Goal: Task Accomplishment & Management: Use online tool/utility

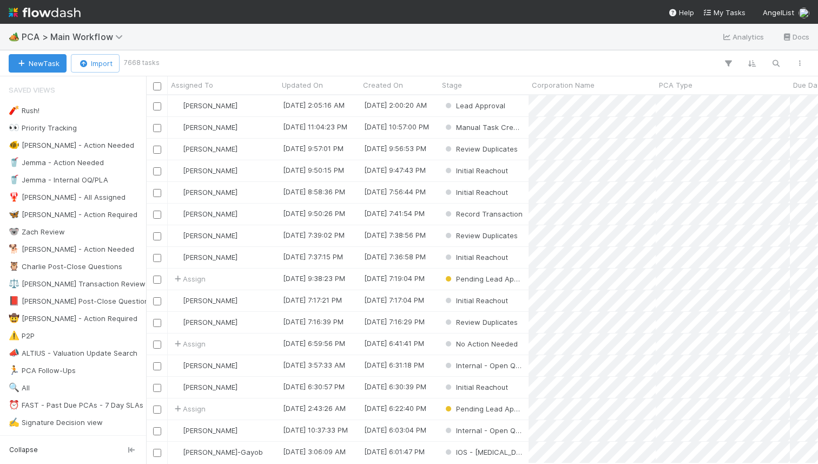
scroll to position [0, 1]
click at [776, 62] on icon "button" at bounding box center [776, 63] width 11 height 10
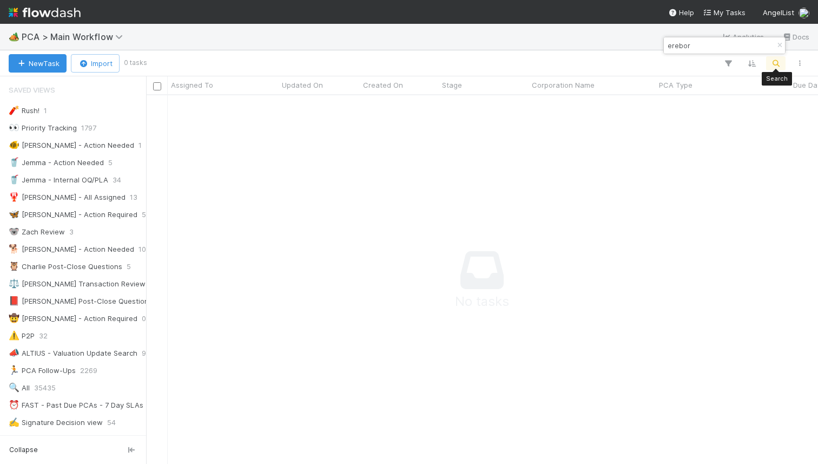
scroll to position [368, 672]
type input "erebor"
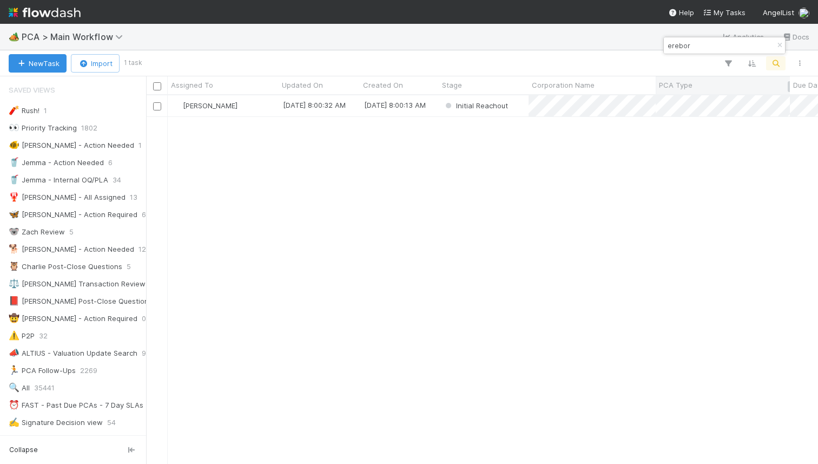
scroll to position [0, 1]
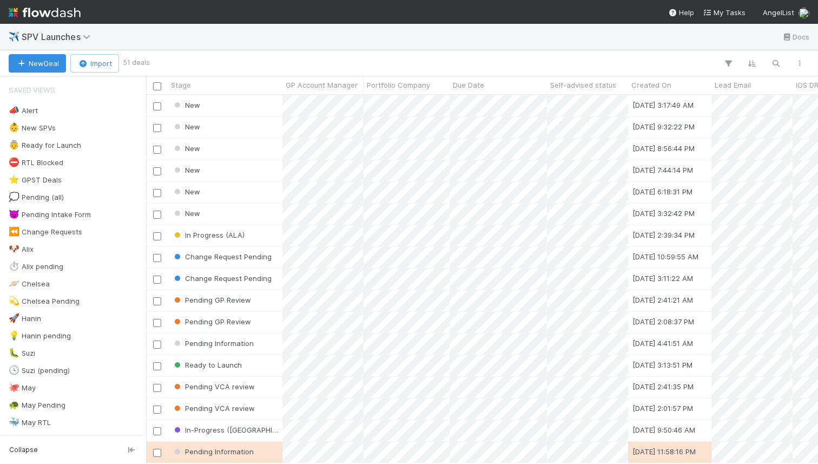
scroll to position [0, 1]
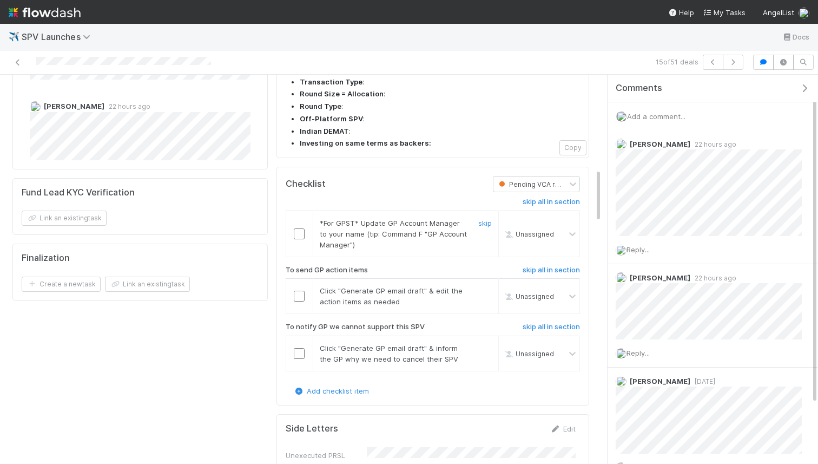
scroll to position [697, 0]
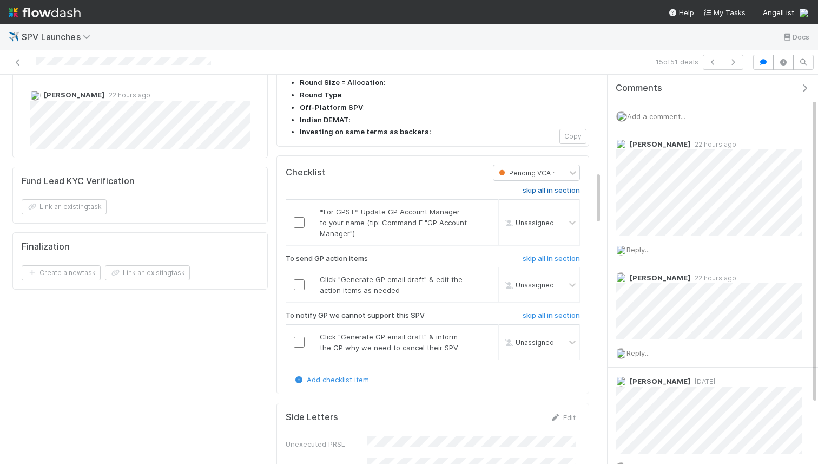
click at [534, 186] on h6 "skip all in section" at bounding box center [551, 190] width 57 height 9
click at [303, 279] on input "checkbox" at bounding box center [299, 284] width 11 height 11
click at [543, 186] on h6 "skip all in section" at bounding box center [551, 190] width 57 height 9
click at [543, 311] on link "skip all in section" at bounding box center [551, 317] width 57 height 13
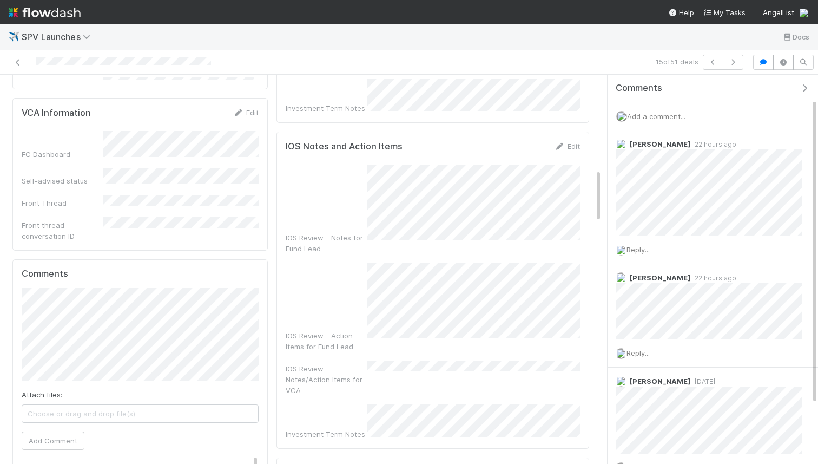
scroll to position [0, 0]
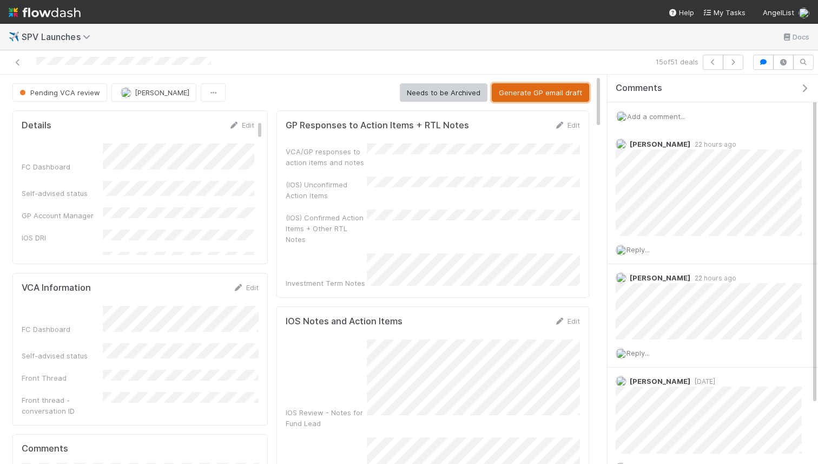
click at [534, 97] on button "Generate GP email draft" at bounding box center [540, 92] width 97 height 18
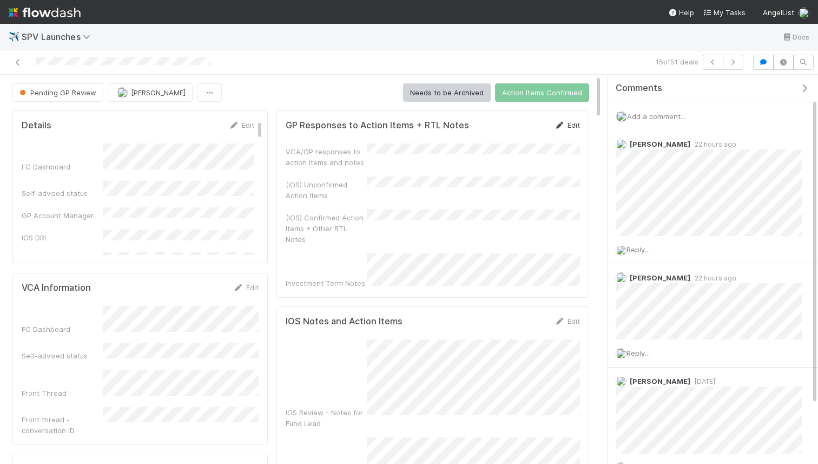
click at [568, 129] on link "Edit" at bounding box center [567, 125] width 25 height 9
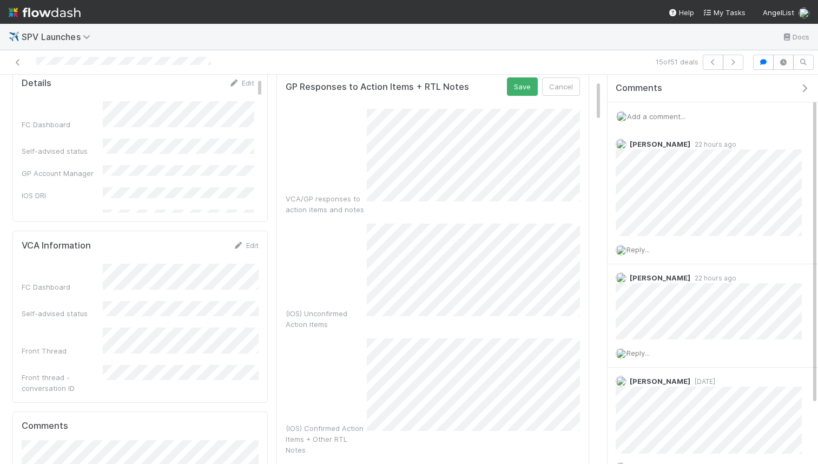
scroll to position [11, 0]
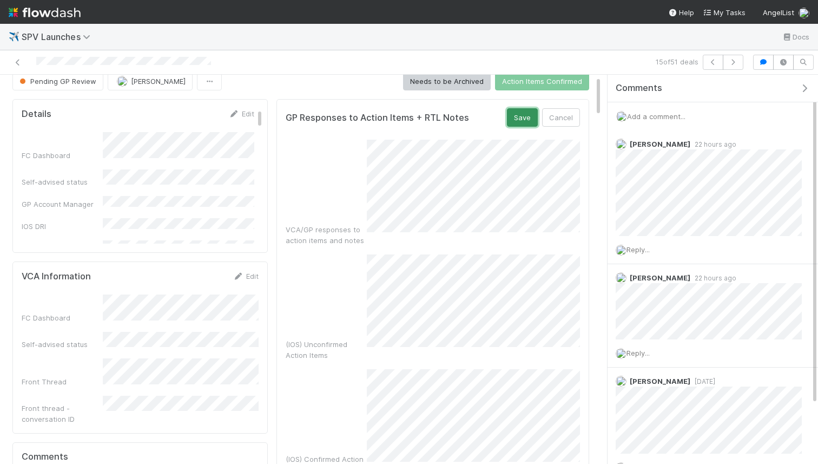
click at [521, 114] on button "Save" at bounding box center [522, 117] width 31 height 18
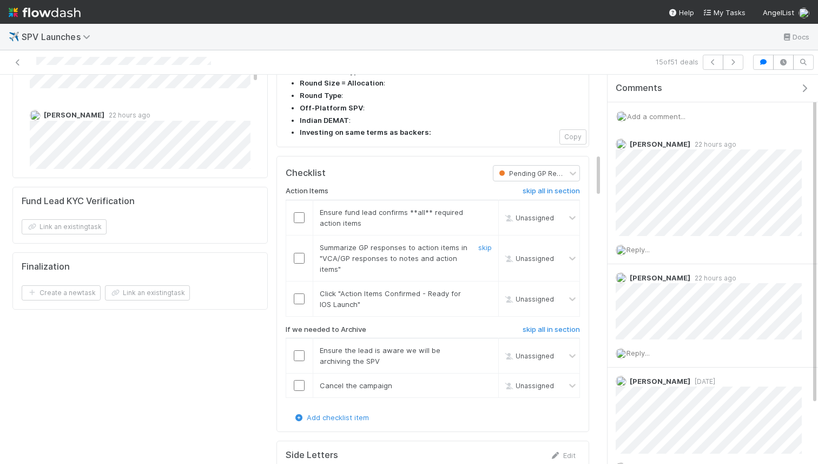
scroll to position [693, 0]
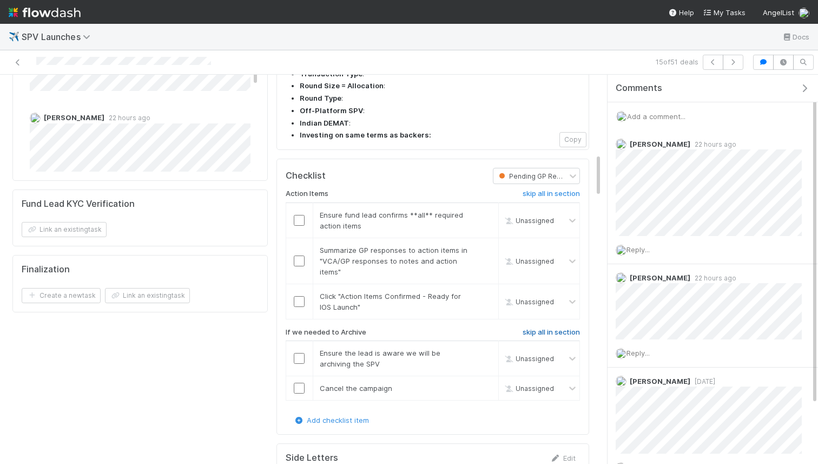
click at [554, 328] on h6 "skip all in section" at bounding box center [551, 332] width 57 height 9
click at [305, 215] on div at bounding box center [299, 220] width 27 height 11
click at [303, 215] on input "checkbox" at bounding box center [299, 220] width 11 height 11
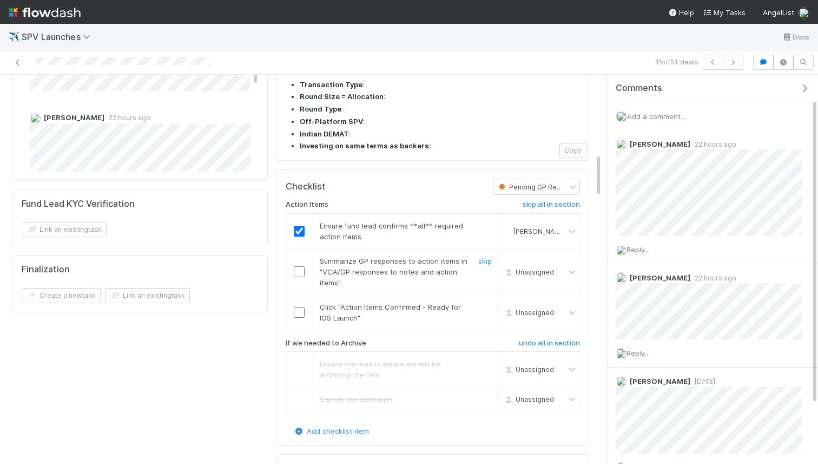
click at [301, 266] on input "checkbox" at bounding box center [299, 271] width 11 height 11
click at [303, 307] on input "checkbox" at bounding box center [299, 312] width 11 height 11
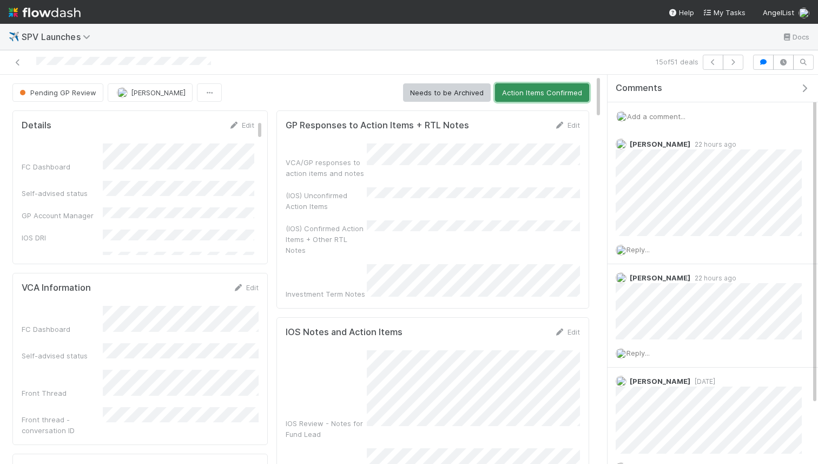
click at [519, 89] on button "Action Items Confirmed" at bounding box center [542, 92] width 94 height 18
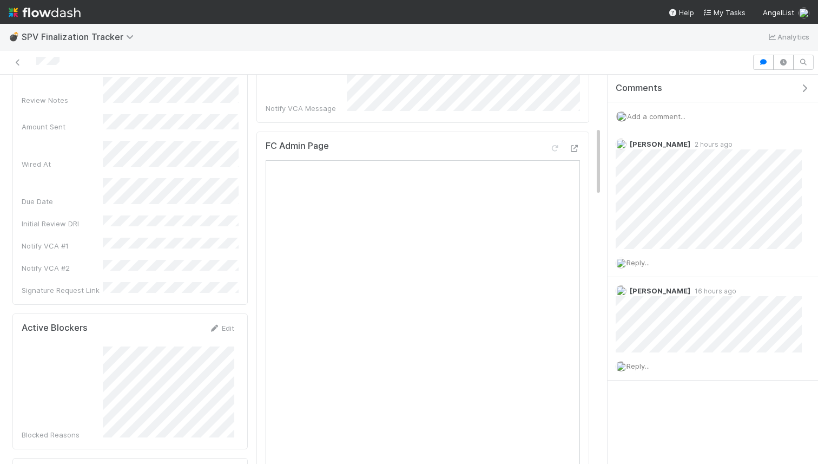
scroll to position [294, 0]
click at [668, 119] on span "Add a comment..." at bounding box center [656, 116] width 58 height 9
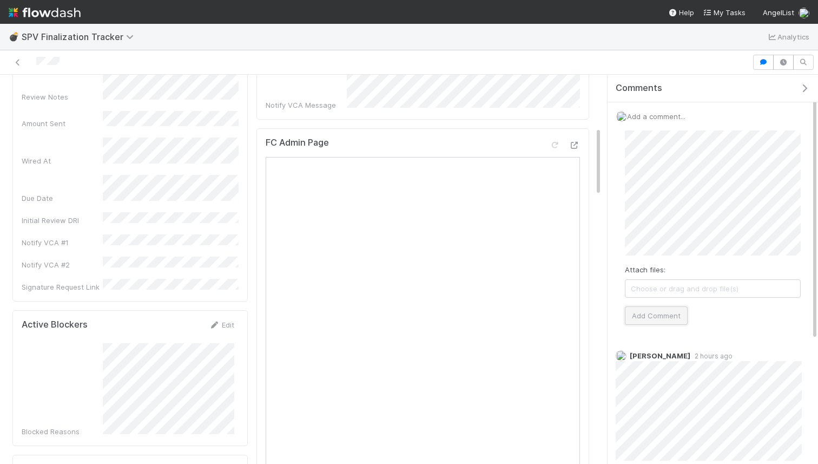
click at [669, 315] on button "Add Comment" at bounding box center [656, 315] width 63 height 18
